Goal: Communication & Community: Answer question/provide support

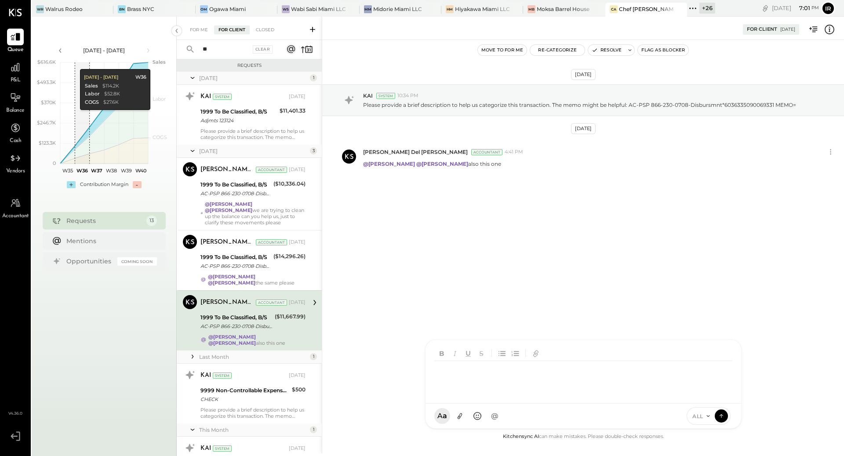
scroll to position [44, 0]
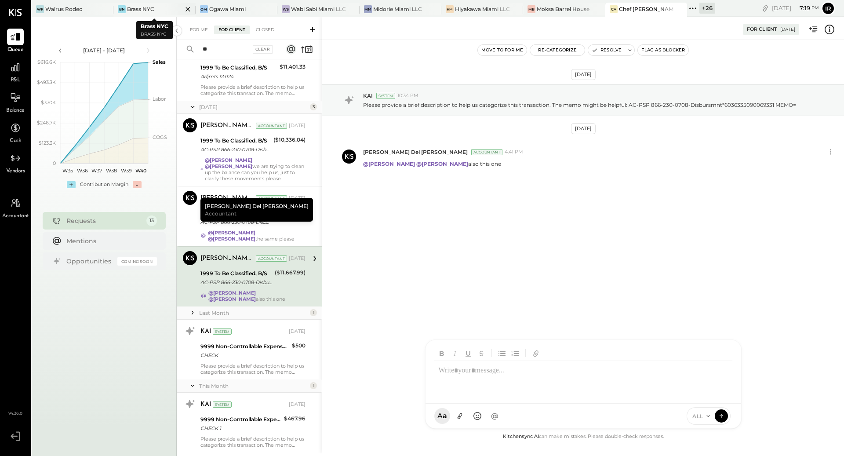
click at [137, 9] on div "Brass NYC" at bounding box center [140, 8] width 27 height 7
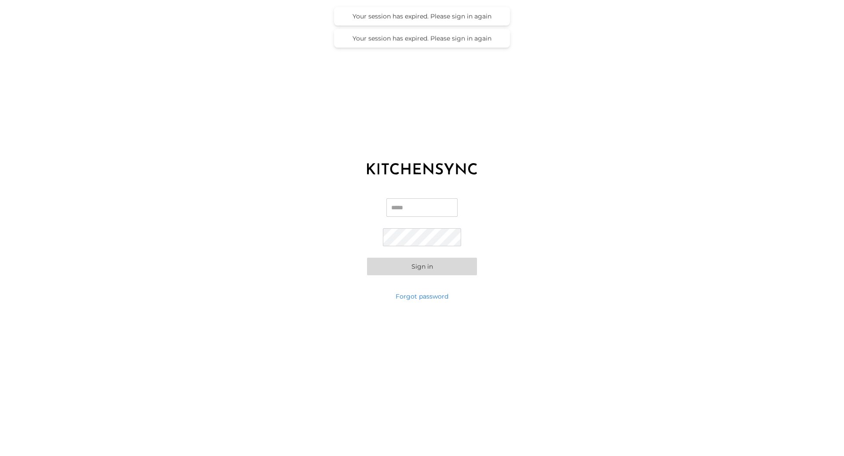
click at [415, 205] on input "Email" at bounding box center [421, 207] width 71 height 18
click at [0, 455] on com-1password-button at bounding box center [0, 456] width 0 height 0
type input "*"
click at [0, 455] on com-1password-button at bounding box center [0, 456] width 0 height 0
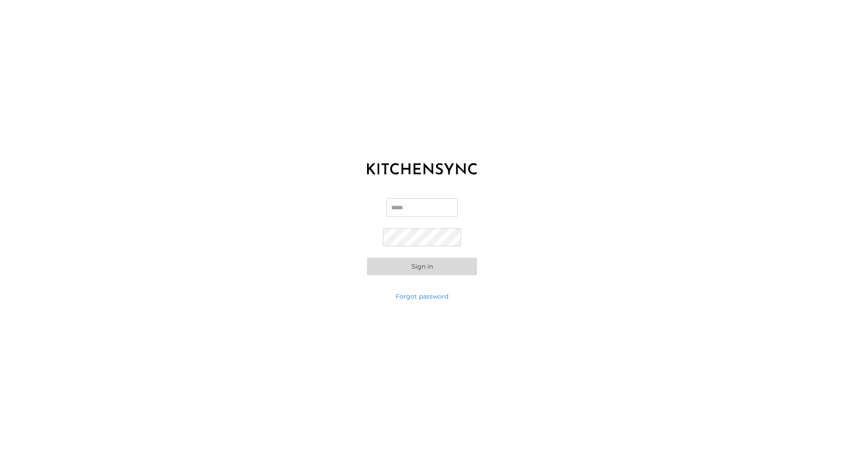
type input "**********"
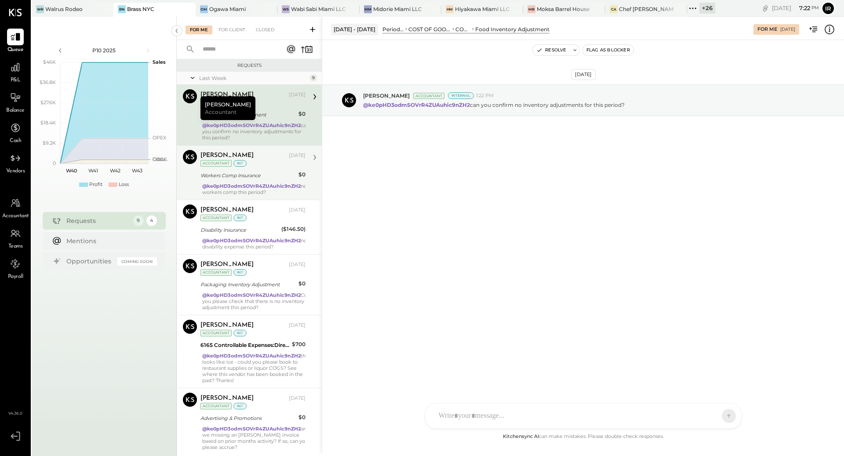
click at [249, 183] on strong "@ke0pHD3odmSOVrR4ZUAuhic9nZH2" at bounding box center [251, 186] width 98 height 6
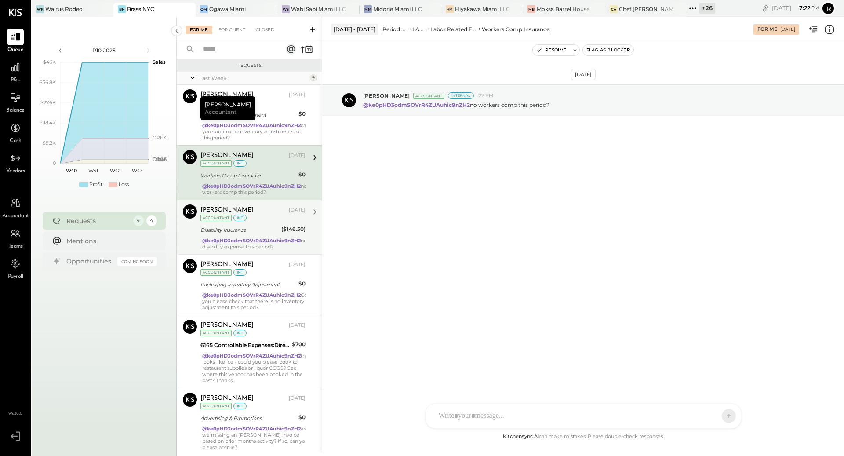
click at [247, 222] on div "Margot Bloch Sep 26, 2025 Accountant int Disability Insurance ($146.50) @ke0pHD…" at bounding box center [252, 226] width 105 height 45
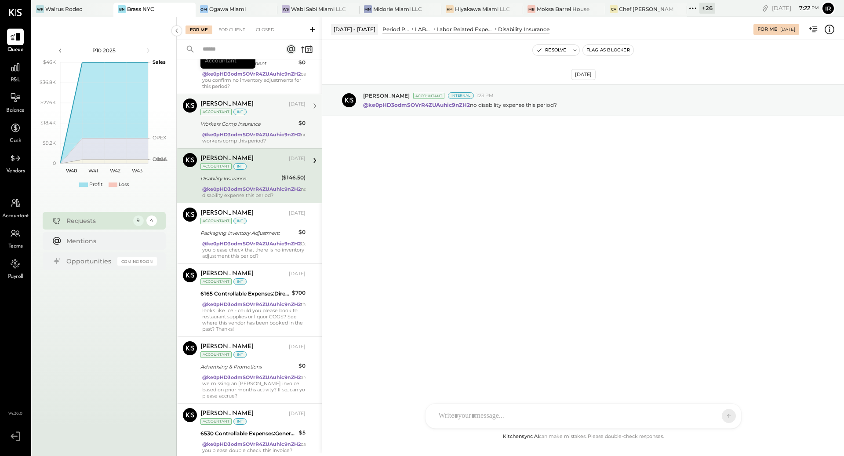
scroll to position [52, 0]
click at [247, 222] on div "Margot Bloch Sep 26, 2025 Accountant int" at bounding box center [252, 216] width 105 height 18
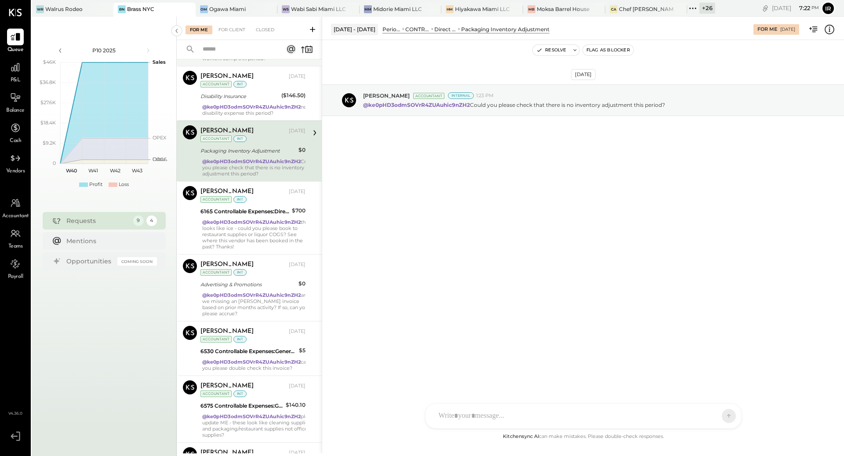
scroll to position [136, 0]
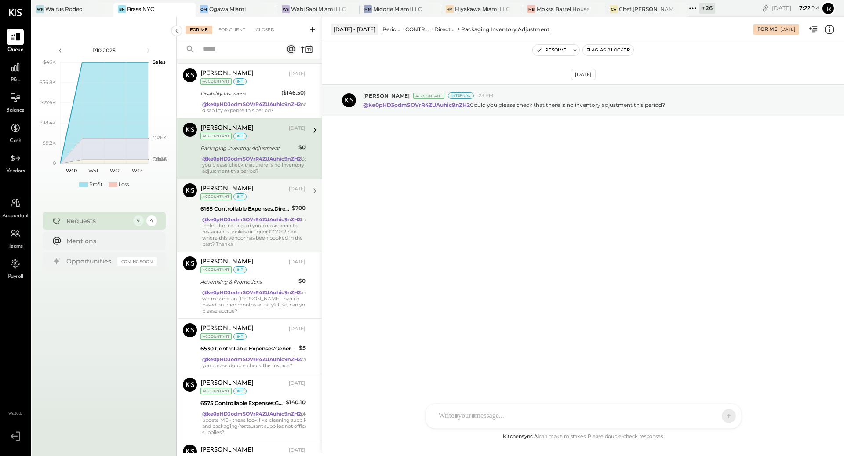
click at [236, 234] on div "@ke0pHD3odmSOVrR4ZUAuhic9nZH2 this looks like ice - could you please book to re…" at bounding box center [255, 231] width 107 height 31
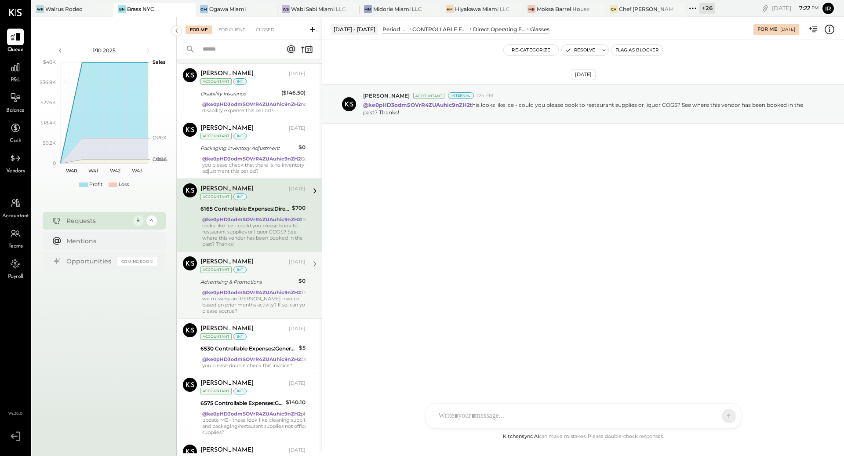
click at [230, 290] on strong "@ke0pHD3odmSOVrR4ZUAuhic9nZH2" at bounding box center [251, 292] width 98 height 6
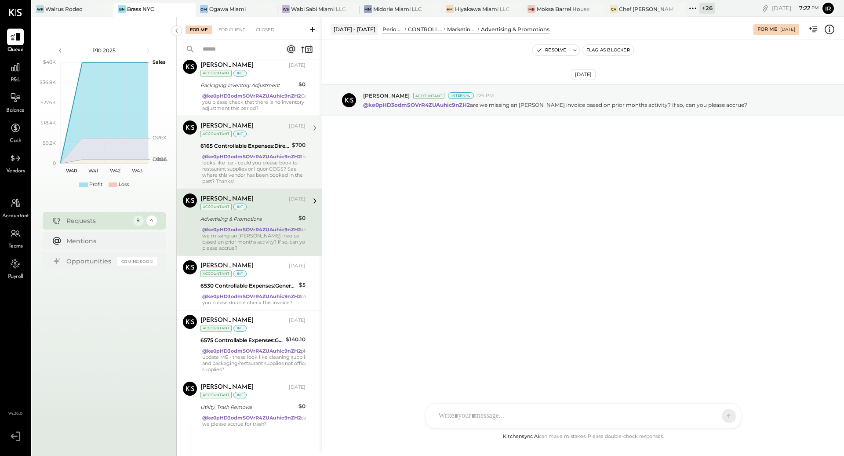
scroll to position [212, 0]
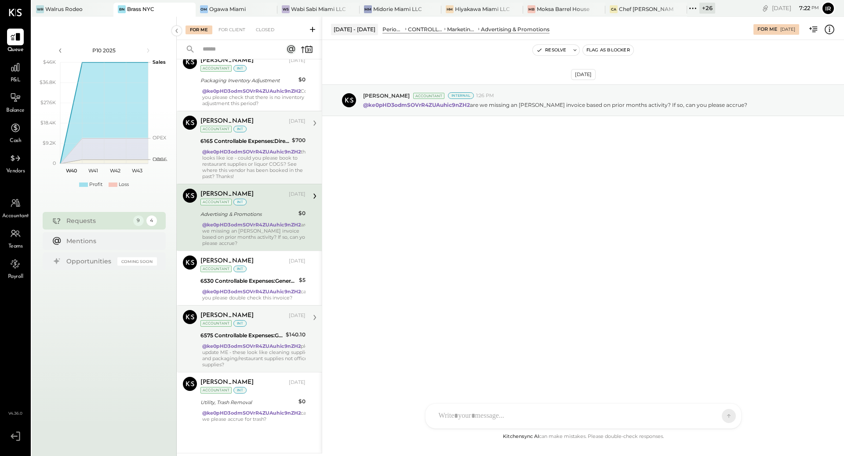
click at [231, 331] on div "6575 Controllable Expenses:General & Administrative Expenses:Office Supplies & …" at bounding box center [241, 335] width 83 height 9
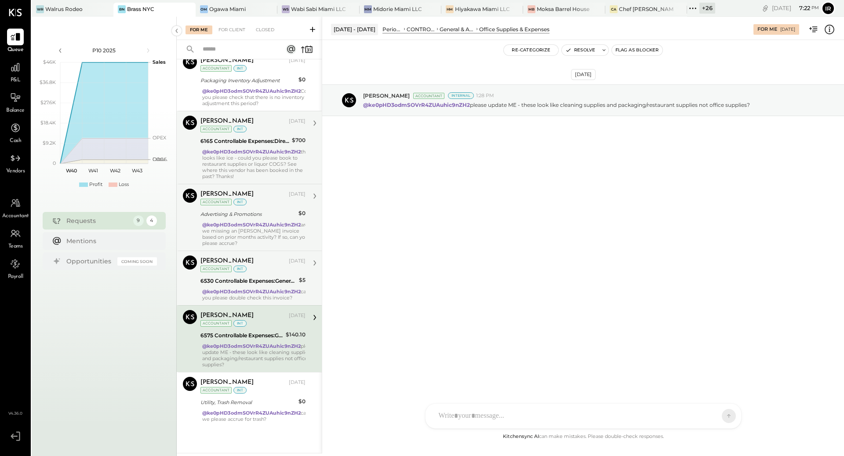
click at [234, 276] on div "6530 Controllable Expenses:General & Administrative Expenses:Management Fees" at bounding box center [248, 280] width 96 height 9
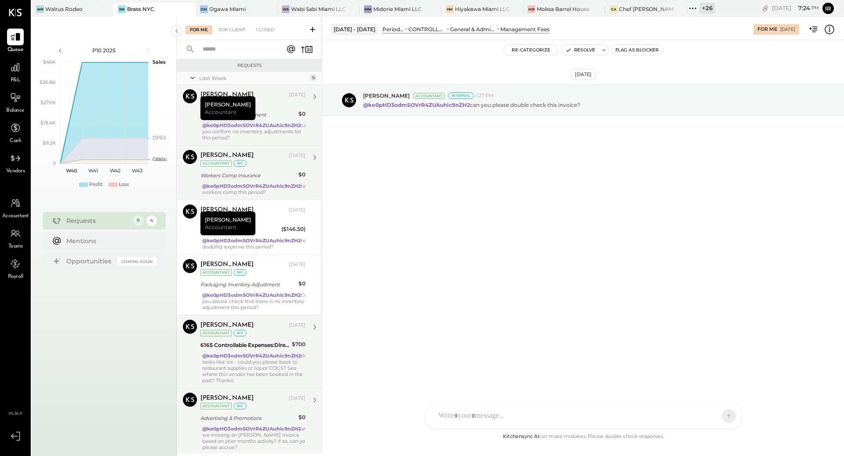
click at [274, 126] on strong "@ke0pHD3odmSOVrR4ZUAuhic9nZH2" at bounding box center [251, 125] width 98 height 6
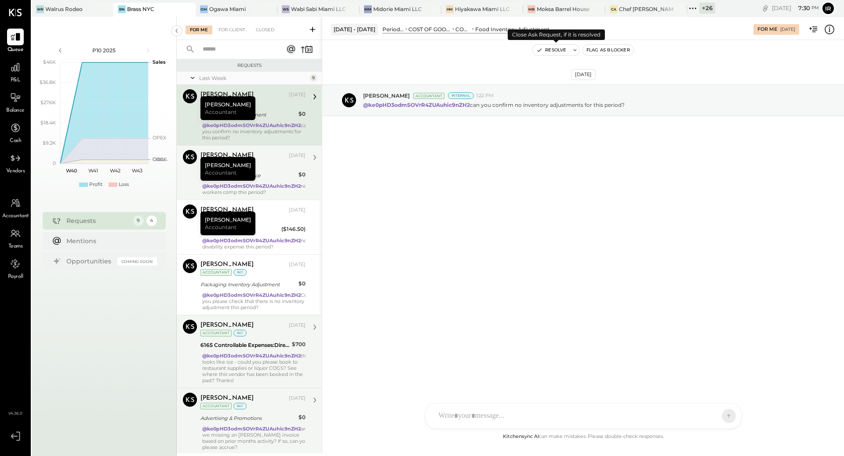
click at [564, 53] on button "Resolve" at bounding box center [551, 50] width 37 height 11
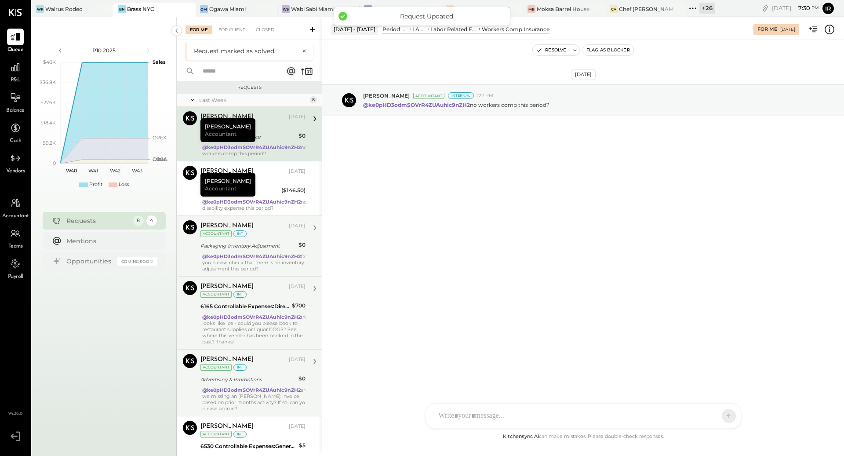
click at [248, 251] on div "Margot Bloch Sep 26, 2025 Accountant int Packaging Inventory Adjustment $0 @ke0…" at bounding box center [252, 245] width 105 height 51
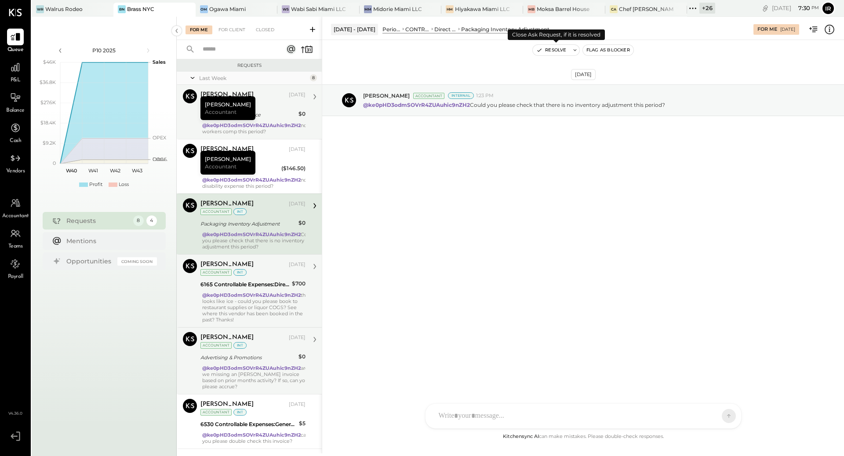
click at [546, 50] on button "Resolve" at bounding box center [551, 50] width 37 height 11
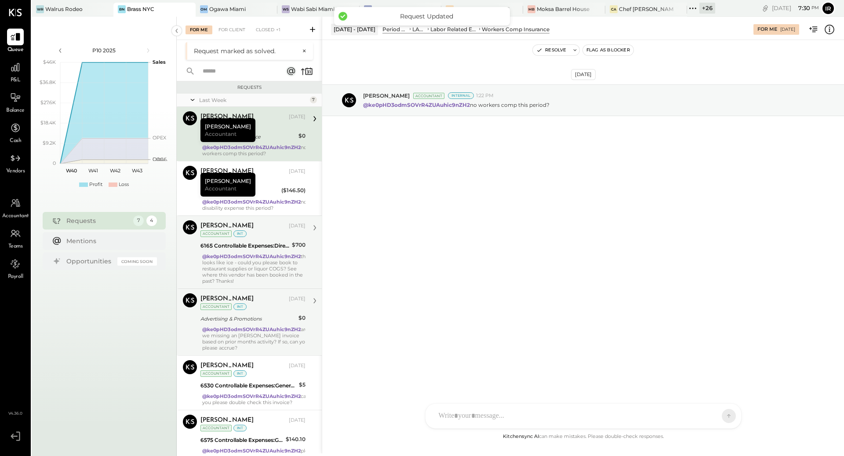
click at [258, 314] on div "Advertising & Promotions" at bounding box center [247, 318] width 95 height 9
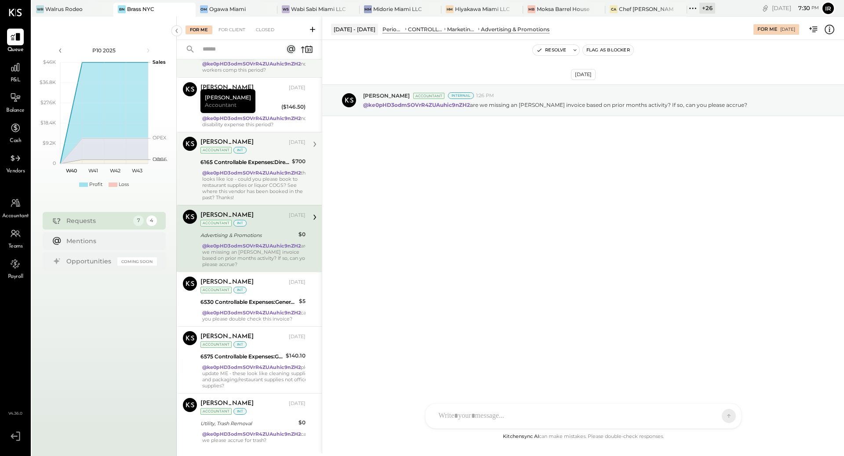
scroll to position [64, 0]
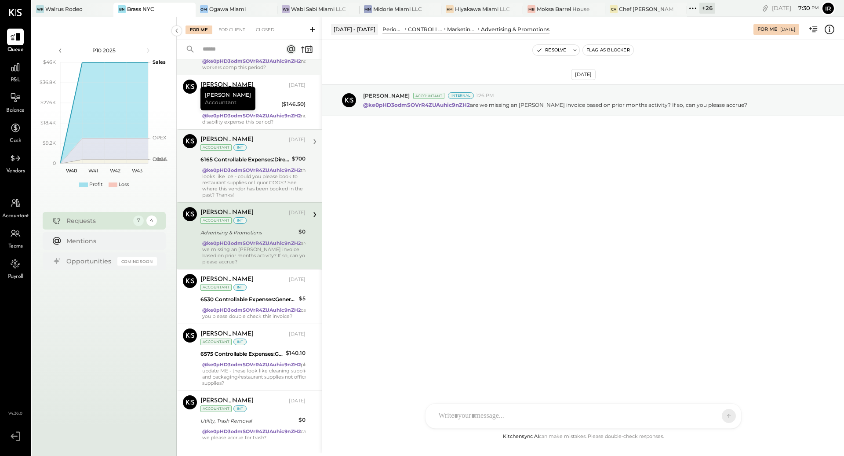
click at [258, 314] on div "@ke0pHD3odmSOVrR4ZUAuhic9nZH2 can you please double check this invoice?" at bounding box center [255, 313] width 107 height 12
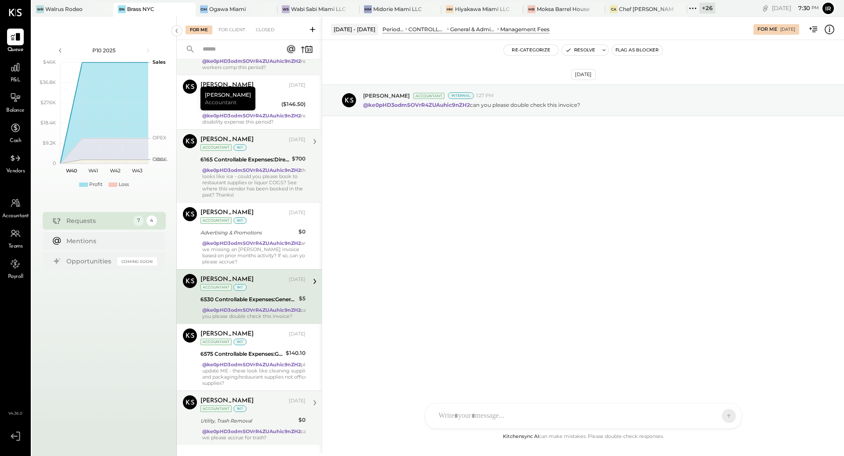
click at [242, 425] on div "Utility, Trash Removal" at bounding box center [247, 420] width 95 height 9
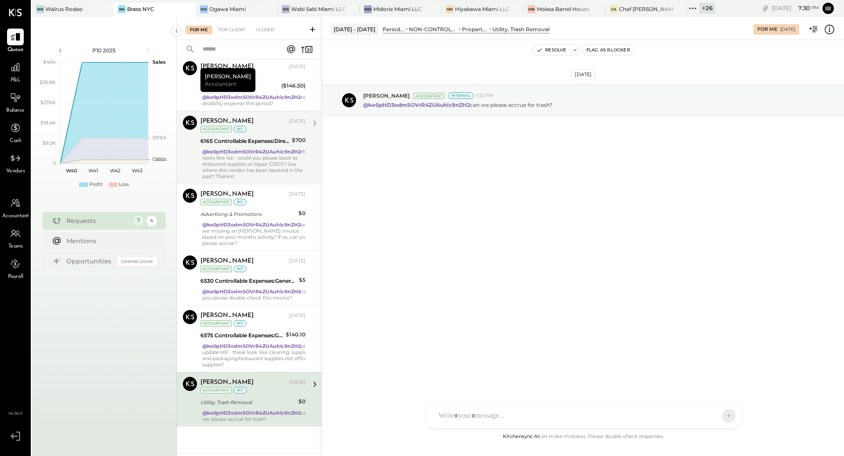
scroll to position [91, 0]
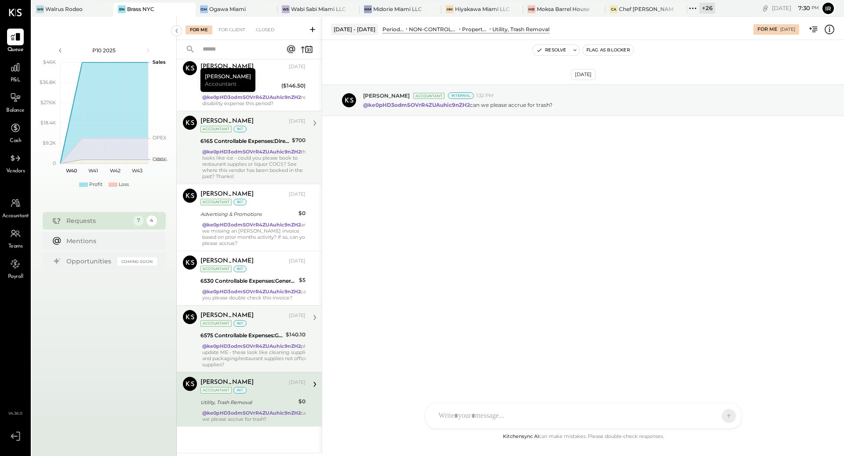
click at [255, 343] on strong "@ke0pHD3odmSOVrR4ZUAuhic9nZH2" at bounding box center [251, 346] width 98 height 6
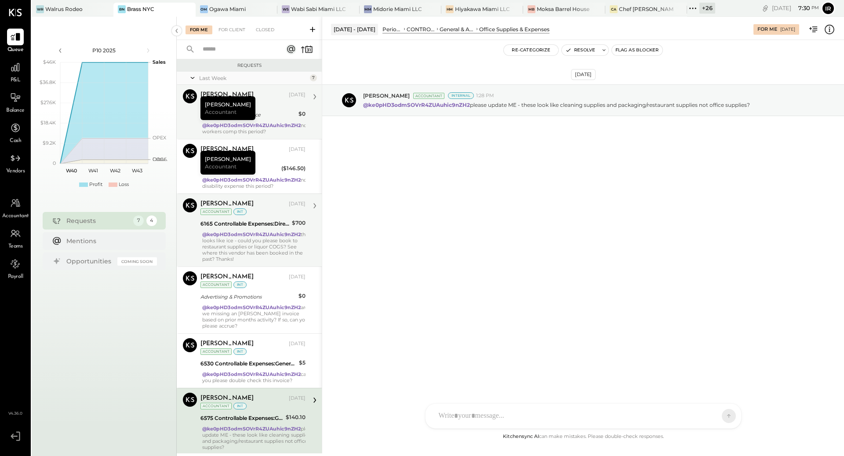
click at [275, 116] on div "Workers Comp Insurance" at bounding box center [247, 114] width 95 height 9
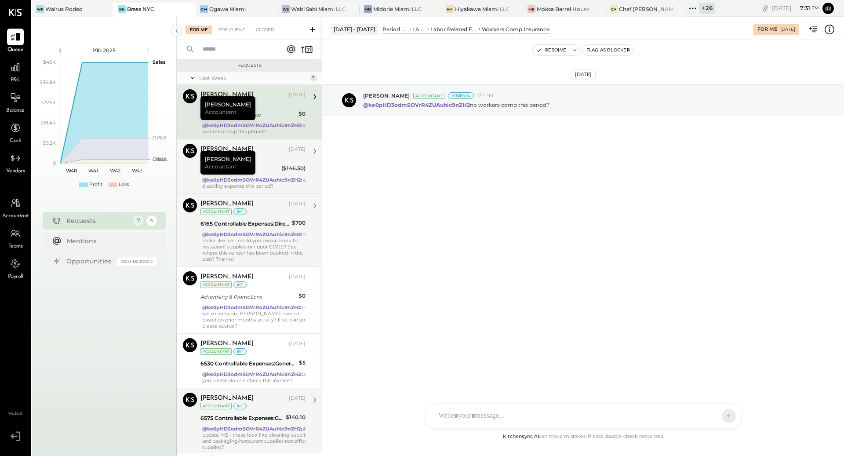
click at [269, 161] on div "Margot Bloch Sep 26, 2025 Accountant int Disability Insurance ($146.50) @ke0pHD…" at bounding box center [252, 166] width 105 height 45
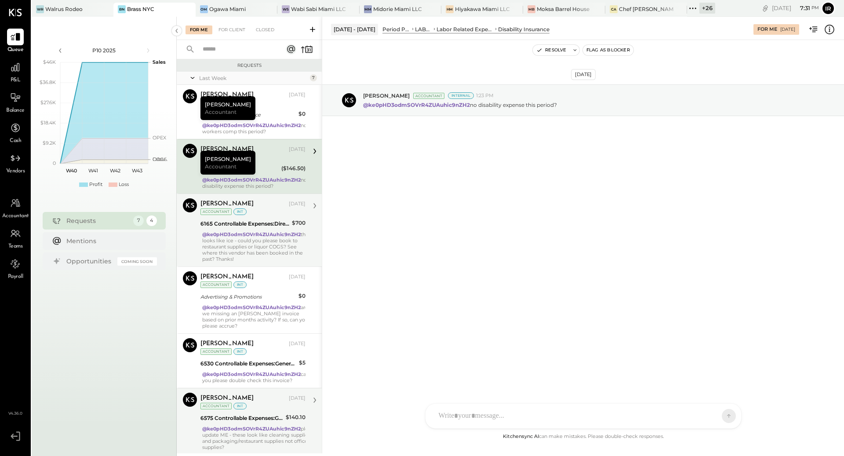
click at [257, 254] on div "@ke0pHD3odmSOVrR4ZUAuhic9nZH2 this looks like ice - could you please book to re…" at bounding box center [255, 246] width 107 height 31
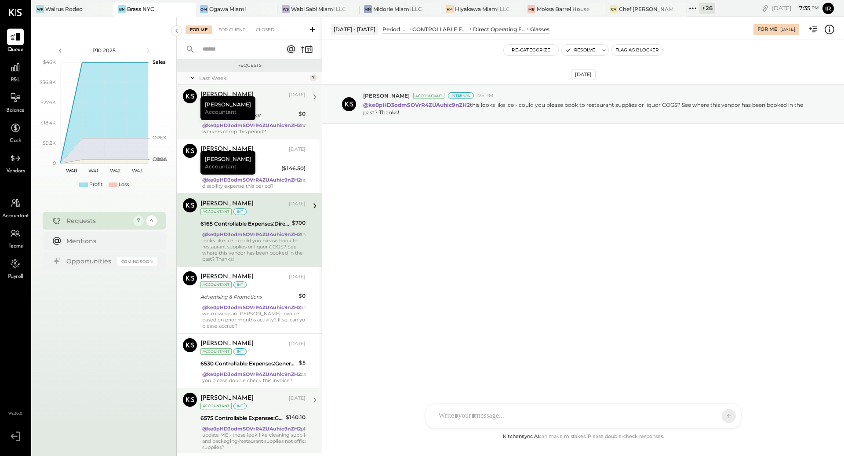
click at [250, 126] on strong "@ke0pHD3odmSOVrR4ZUAuhic9nZH2" at bounding box center [251, 125] width 98 height 6
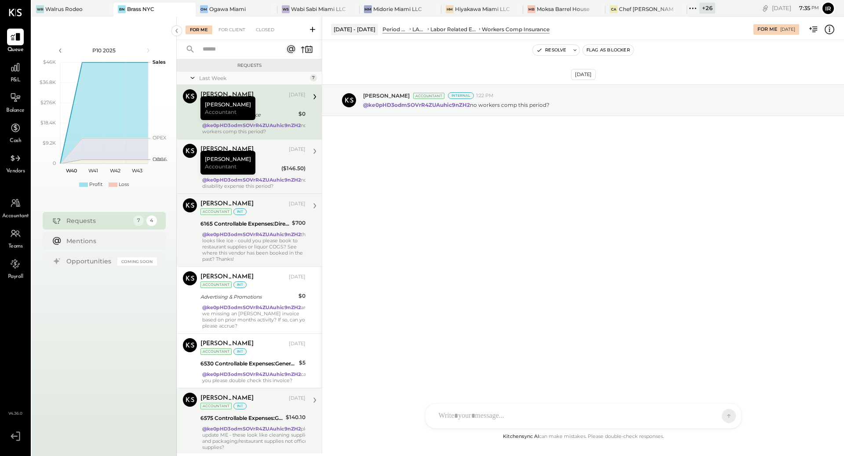
click at [255, 157] on div "Margot Bloch Sep 26, 2025 Accountant int" at bounding box center [252, 153] width 105 height 18
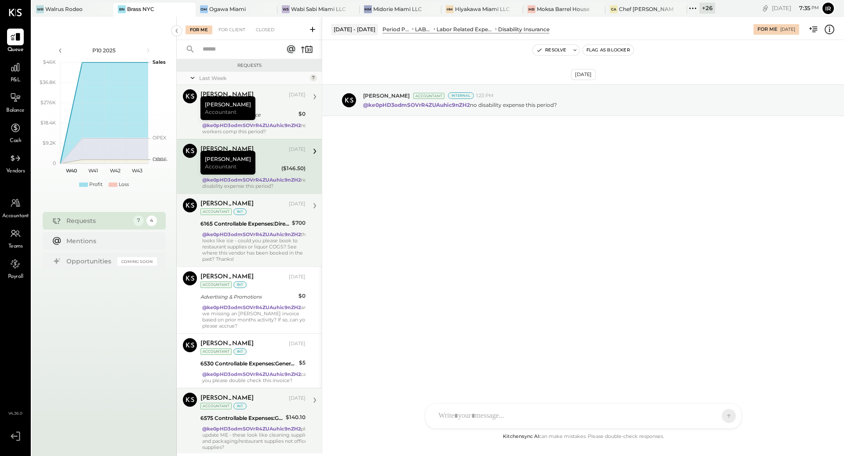
click at [244, 227] on div "6165 Controllable Expenses:Direct Operating Expenses:Glasses" at bounding box center [244, 223] width 89 height 11
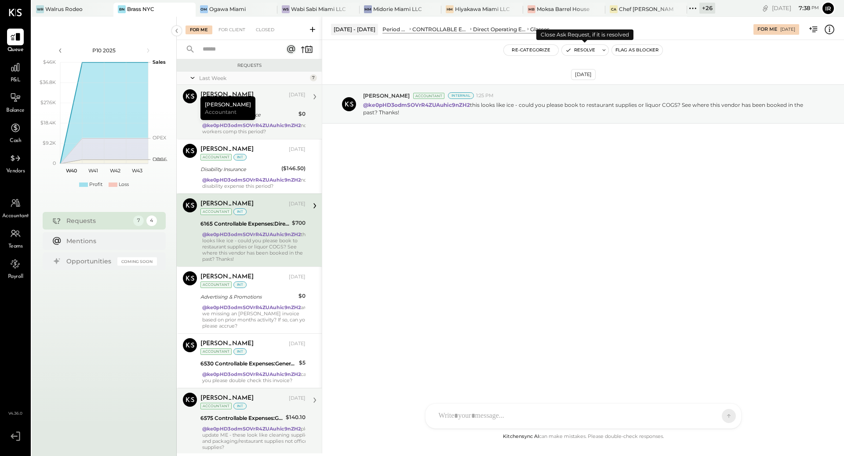
click at [584, 50] on button "Resolve" at bounding box center [580, 50] width 37 height 11
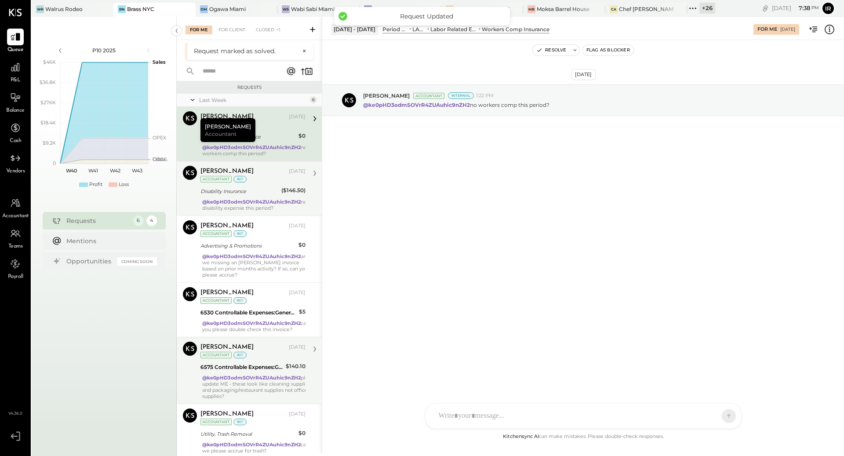
click at [264, 195] on div "Disability Insurance" at bounding box center [239, 191] width 78 height 11
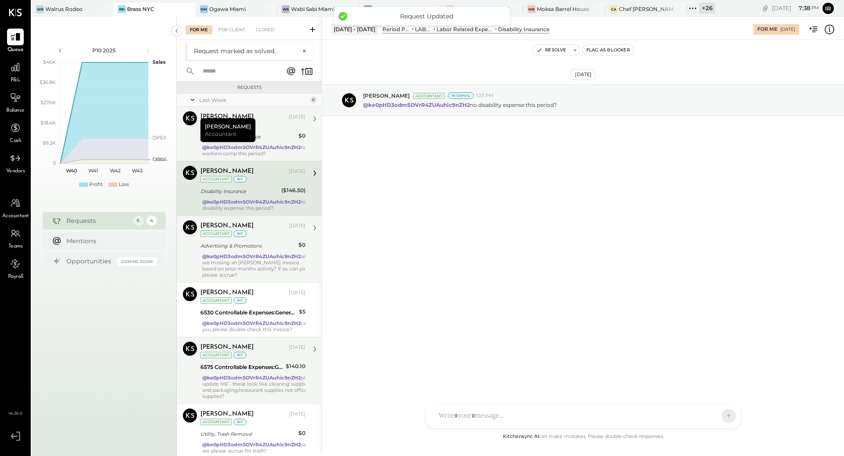
click at [262, 244] on div "Advertising & Promotions" at bounding box center [247, 245] width 95 height 9
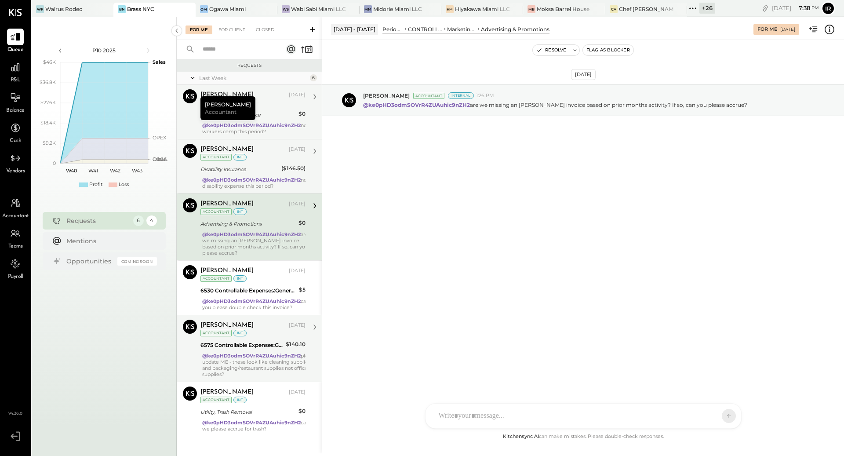
click at [250, 172] on div "Disability Insurance" at bounding box center [239, 169] width 78 height 9
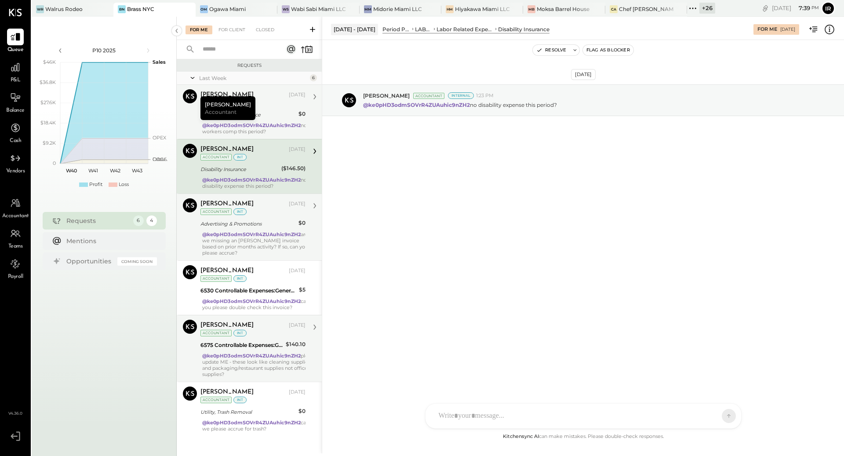
click at [262, 207] on div "Margot Bloch Sep 26, 2025 Accountant int" at bounding box center [252, 207] width 105 height 18
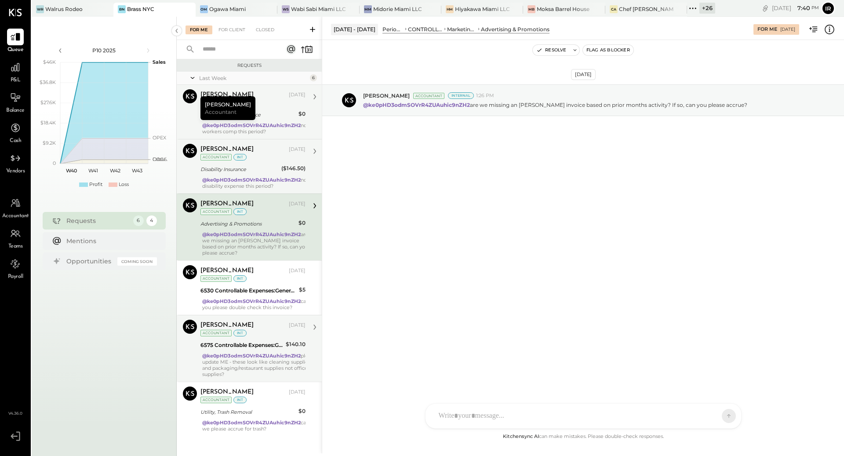
click at [258, 179] on strong "@ke0pHD3odmSOVrR4ZUAuhic9nZH2" at bounding box center [251, 180] width 98 height 6
